Goal: Information Seeking & Learning: Learn about a topic

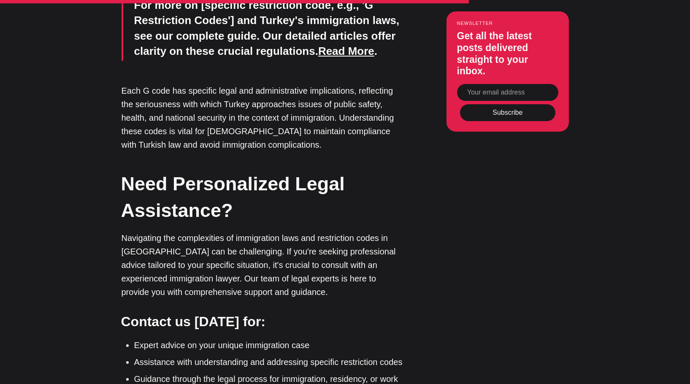
scroll to position [1436, 0]
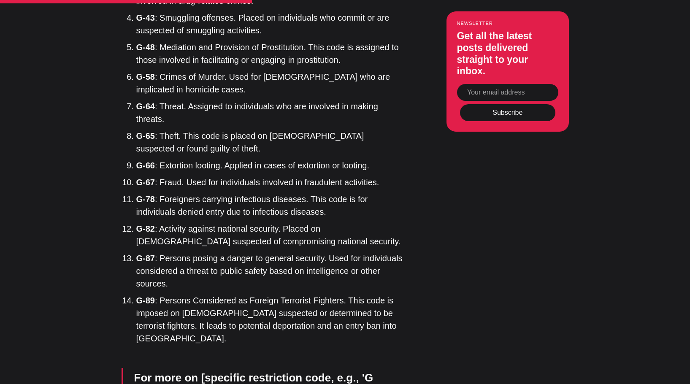
scroll to position [845, 0]
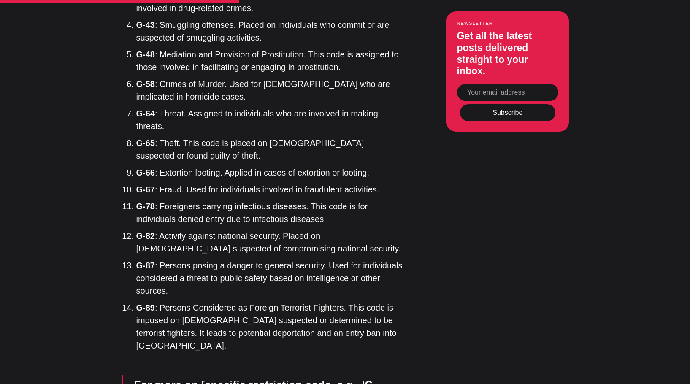
click at [187, 210] on li "G-78 : Foreigners carrying infectious diseases. This code is for individuals de…" at bounding box center [270, 212] width 268 height 25
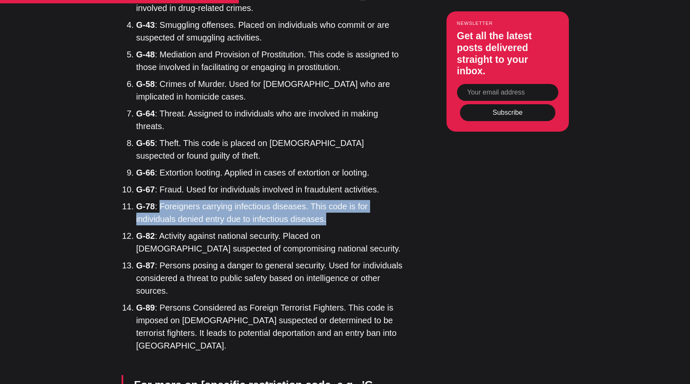
drag, startPoint x: 161, startPoint y: 205, endPoint x: 329, endPoint y: 221, distance: 168.6
click at [329, 221] on li "G-78 : Foreigners carrying infectious diseases. This code is for individuals de…" at bounding box center [270, 212] width 268 height 25
copy li "Foreigners carrying infectious diseases. This code is for individuals denied en…"
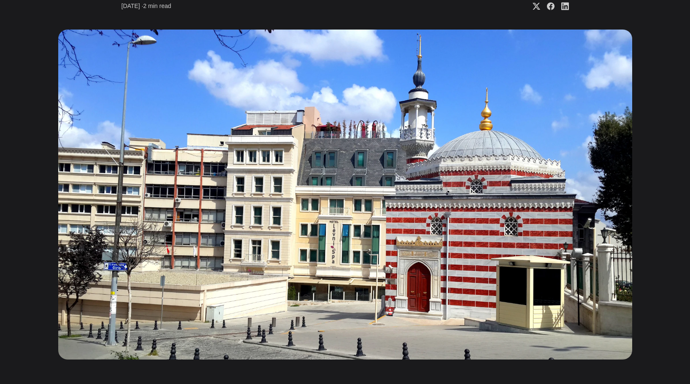
scroll to position [254, 0]
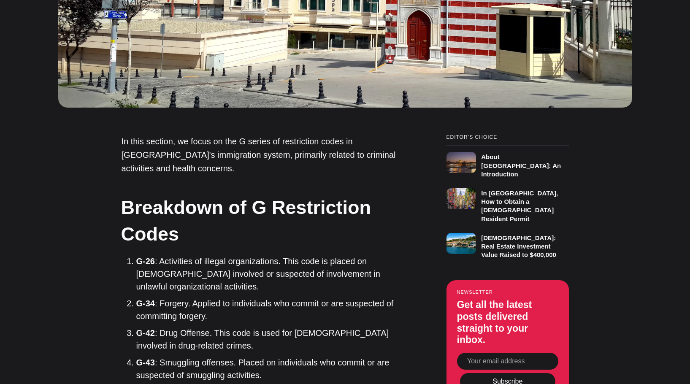
drag, startPoint x: 594, startPoint y: 189, endPoint x: 579, endPoint y: 188, distance: 14.8
drag, startPoint x: 342, startPoint y: 141, endPoint x: 196, endPoint y: 157, distance: 146.8
click at [196, 157] on p "In this section, we focus on the G series of restriction codes in [GEOGRAPHIC_D…" at bounding box center [262, 155] width 283 height 40
copy p "in [GEOGRAPHIC_DATA]'s immigration system,"
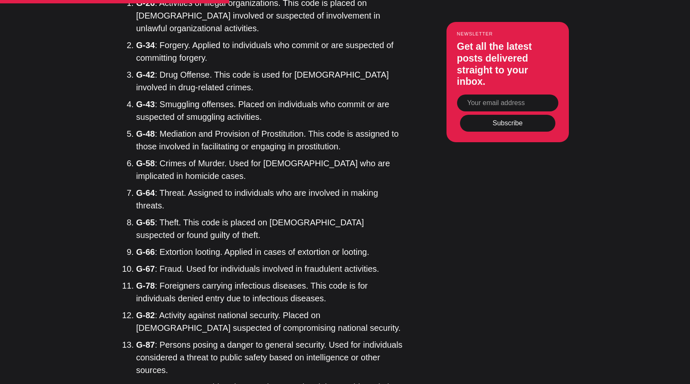
scroll to position [845, 0]
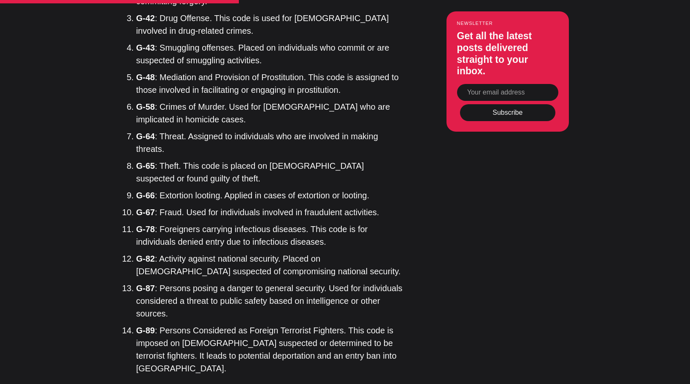
scroll to position [845, 0]
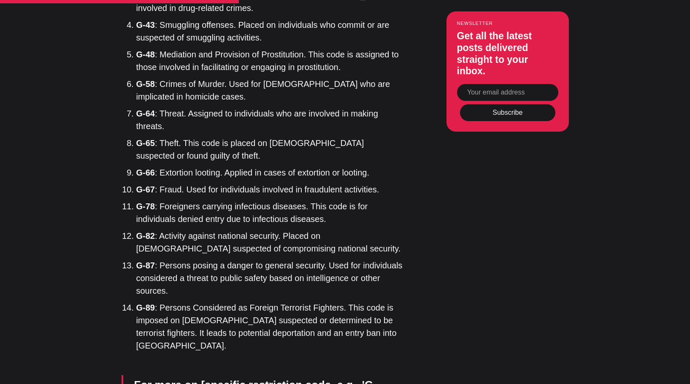
drag, startPoint x: 597, startPoint y: 193, endPoint x: 557, endPoint y: 142, distance: 64.4
click at [597, 193] on div "Editor’s Choice About [GEOGRAPHIC_DATA]: An Introduction In [GEOGRAPHIC_DATA], …" at bounding box center [345, 373] width 516 height 1153
click at [610, 253] on article "Detailed Guide to G Restriction Codes in [GEOGRAPHIC_DATA] Unravel the complexi…" at bounding box center [345, 79] width 690 height 1739
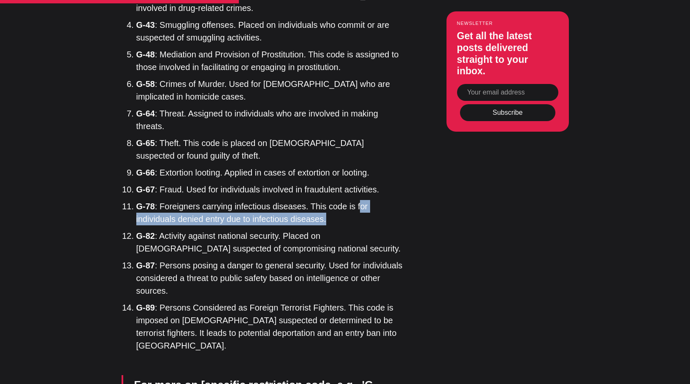
drag, startPoint x: 354, startPoint y: 205, endPoint x: 344, endPoint y: 220, distance: 17.6
click at [344, 220] on li "G-78 : Foreigners carrying infectious diseases. This code is for individuals de…" at bounding box center [270, 212] width 268 height 25
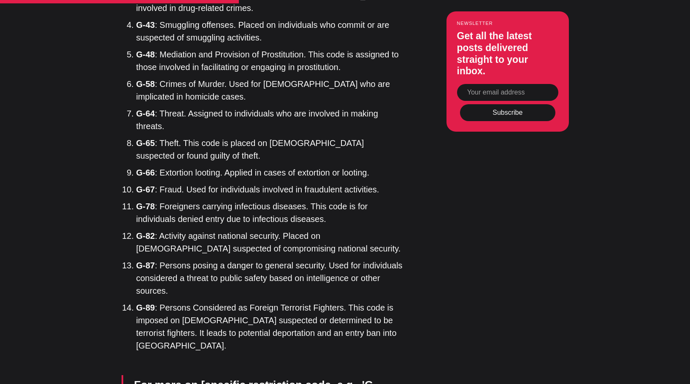
click at [416, 227] on div "Editor’s Choice About [GEOGRAPHIC_DATA]: An Introduction In [GEOGRAPHIC_DATA], …" at bounding box center [345, 373] width 516 height 1153
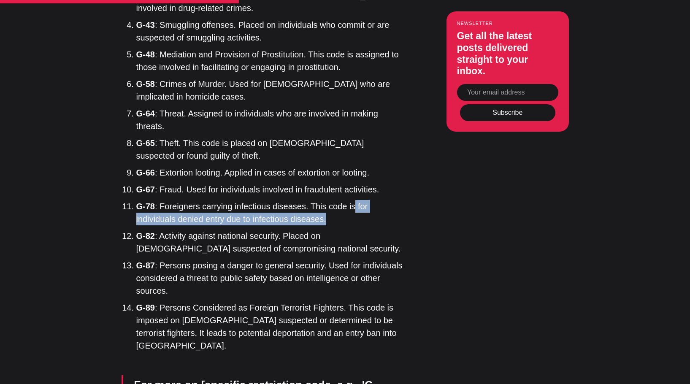
drag, startPoint x: 350, startPoint y: 207, endPoint x: 354, endPoint y: 217, distance: 11.1
click at [354, 217] on li "G-78 : Foreigners carrying infectious diseases. This code is for individuals de…" at bounding box center [270, 212] width 268 height 25
copy li "for individuals denied entry due to infectious diseases."
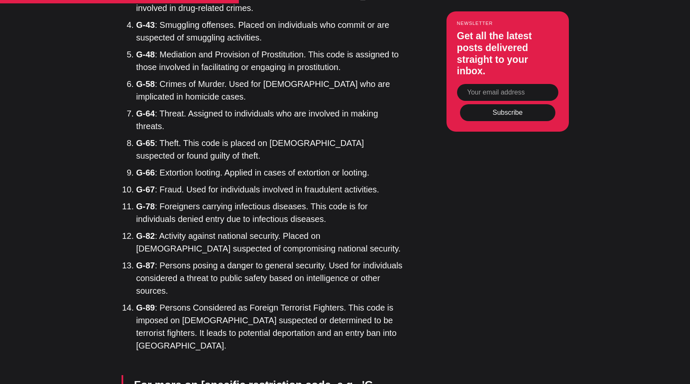
click at [631, 276] on article "Detailed Guide to G Restriction Codes in [GEOGRAPHIC_DATA] Unravel the complexi…" at bounding box center [345, 79] width 690 height 1739
click at [621, 257] on article "Detailed Guide to G Restriction Codes in [GEOGRAPHIC_DATA] Unravel the complexi…" at bounding box center [345, 79] width 690 height 1739
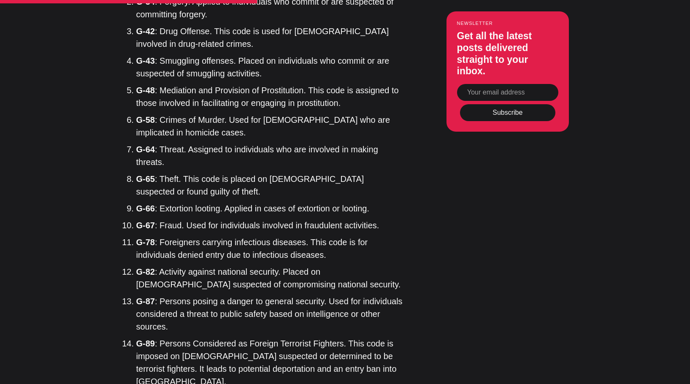
scroll to position [887, 0]
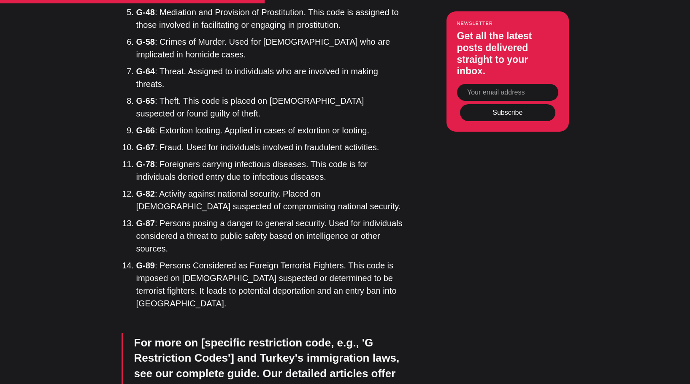
drag, startPoint x: 616, startPoint y: 232, endPoint x: 599, endPoint y: 217, distance: 22.1
click at [616, 232] on article "Detailed Guide to G Restriction Codes in [GEOGRAPHIC_DATA] Unravel the complexi…" at bounding box center [345, 37] width 690 height 1739
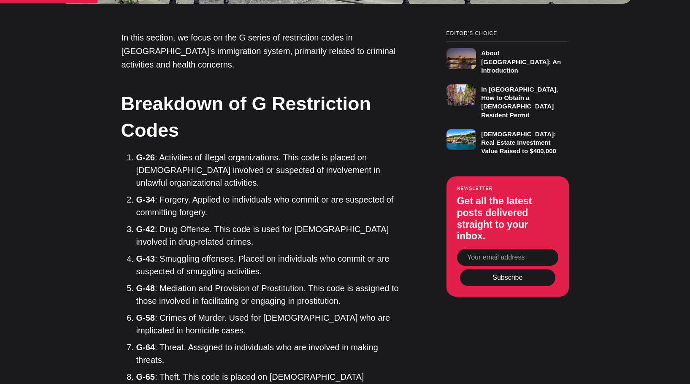
scroll to position [508, 0]
